Goal: Task Accomplishment & Management: Use online tool/utility

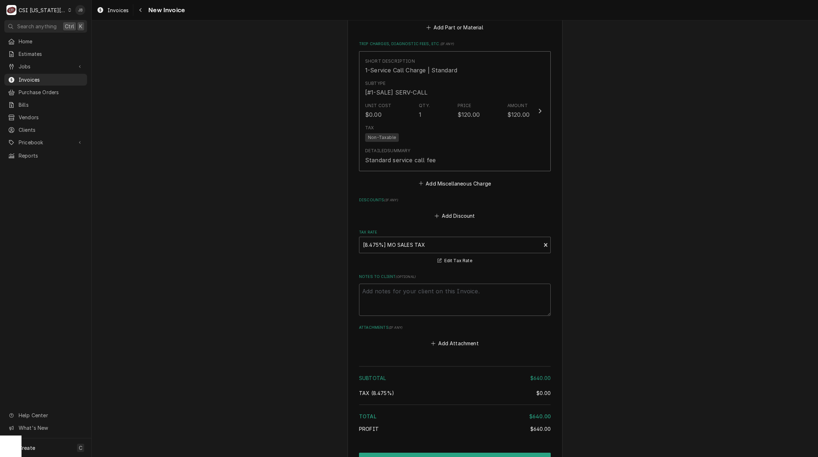
scroll to position [992, 0]
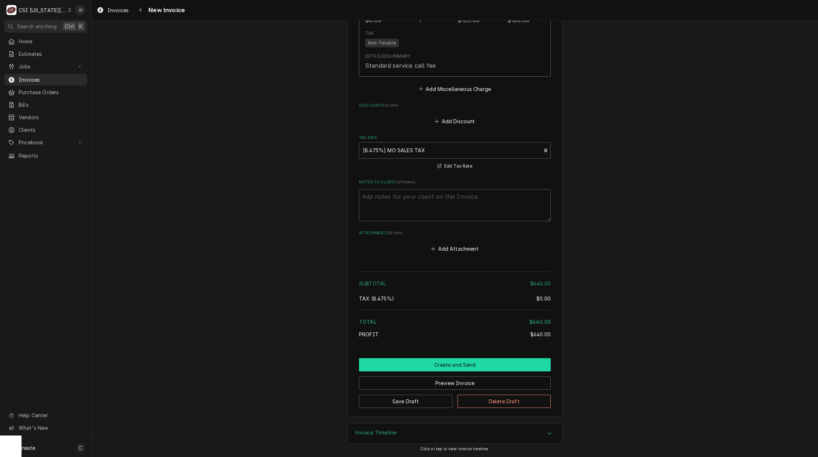
click at [434, 361] on button "Create and Send" at bounding box center [455, 364] width 192 height 13
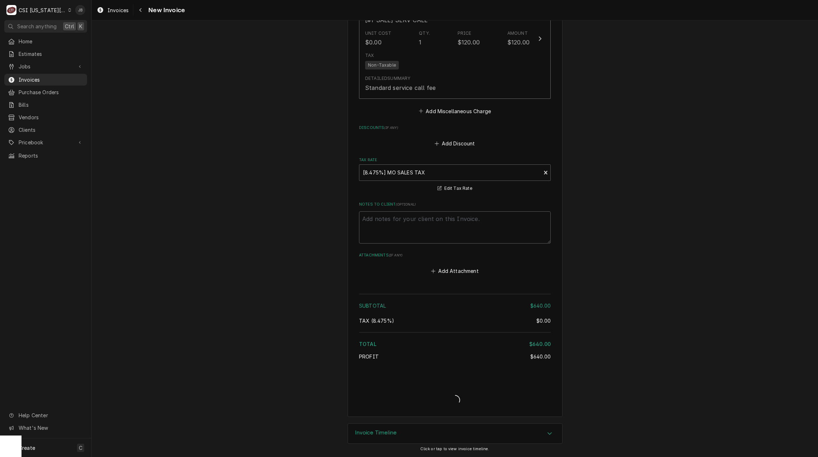
type textarea "x"
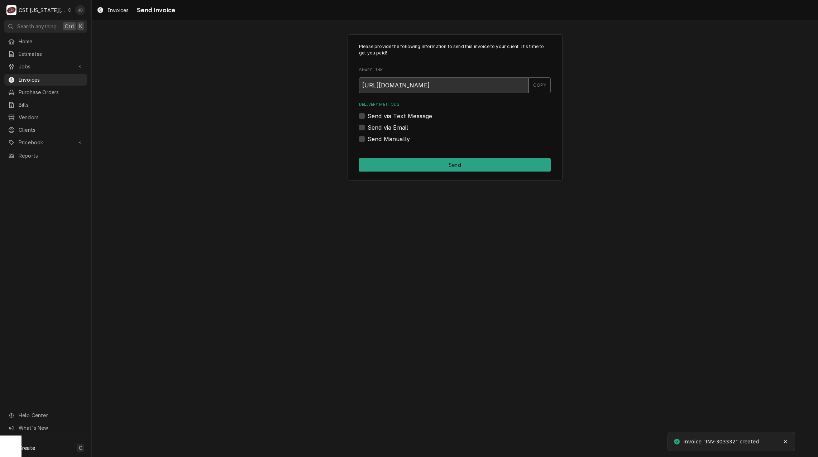
click at [382, 130] on label "Send via Email" at bounding box center [387, 127] width 40 height 9
click at [382, 130] on input "Send via Email" at bounding box center [463, 131] width 192 height 16
checkbox input "true"
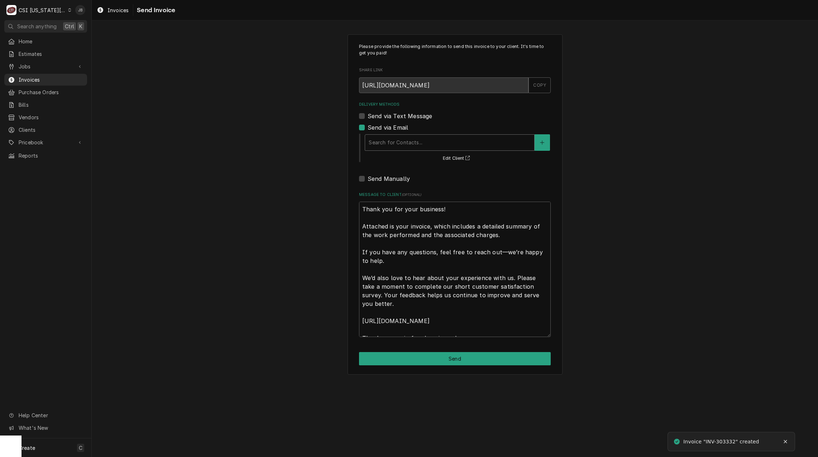
type textarea "x"
click at [416, 140] on div "Delivery Methods" at bounding box center [449, 142] width 162 height 13
click at [292, 186] on div "Please provide the following information to send this invoice to your client. I…" at bounding box center [455, 204] width 726 height 353
click at [63, 76] on span "Invoices" at bounding box center [51, 80] width 65 height 8
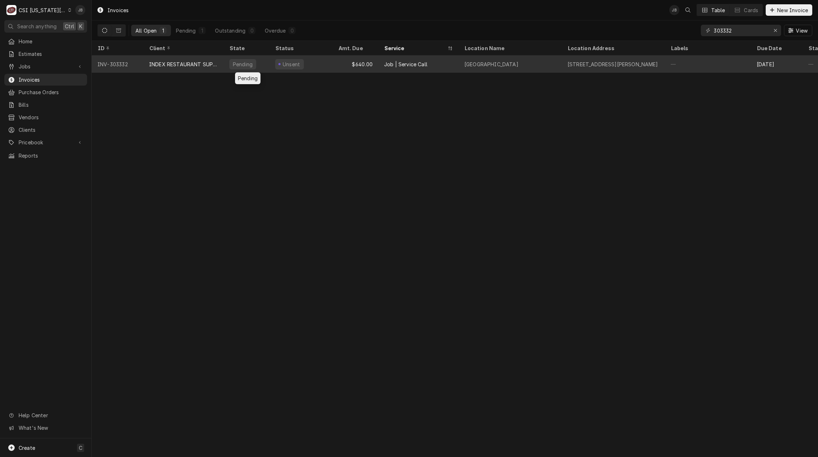
click at [242, 62] on div "Pending" at bounding box center [242, 65] width 21 height 8
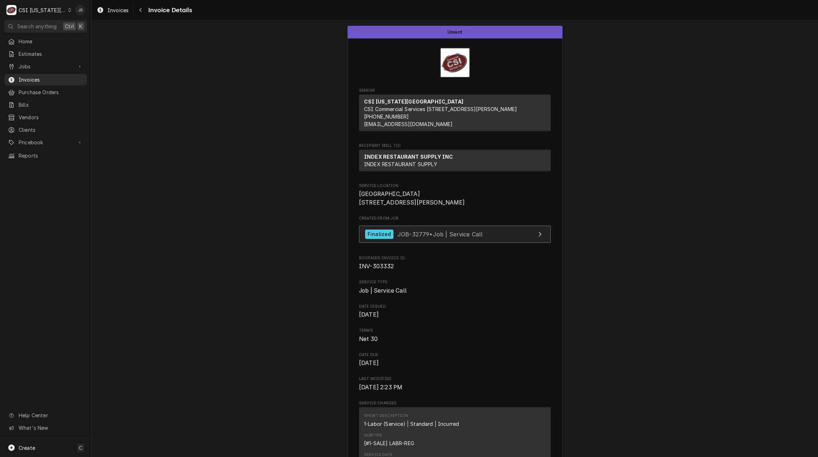
click at [422, 237] on span "JOB-32779 • Job | Service Call" at bounding box center [440, 233] width 86 height 7
